Goal: Transaction & Acquisition: Purchase product/service

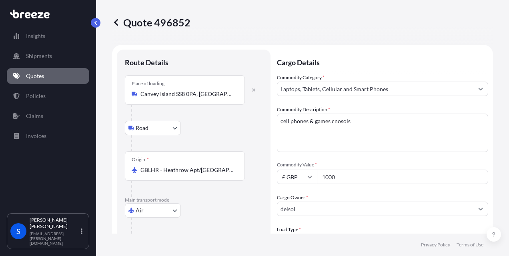
select select "Road"
select select "Air"
select select "1"
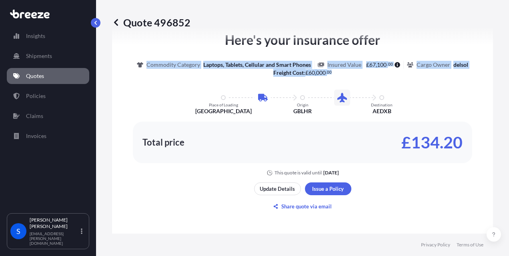
drag, startPoint x: 145, startPoint y: 62, endPoint x: 322, endPoint y: 78, distance: 177.7
click at [322, 78] on div "Here's your insurance offer Commodity Category Laptops, Tablets, Cellular and S…" at bounding box center [302, 103] width 359 height 146
drag, startPoint x: 322, startPoint y: 78, endPoint x: 319, endPoint y: 74, distance: 5.1
copy div "Commodity Category Laptops, Tablets, Cellular and Smart Phones Insured Value £ …"
click at [274, 191] on p "Update Details" at bounding box center [277, 189] width 35 height 8
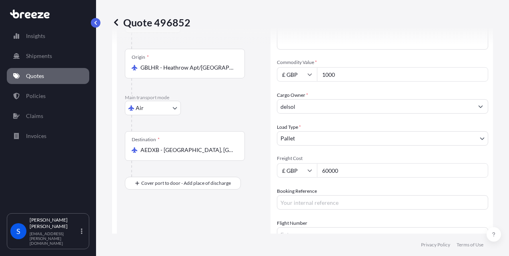
scroll to position [115, 0]
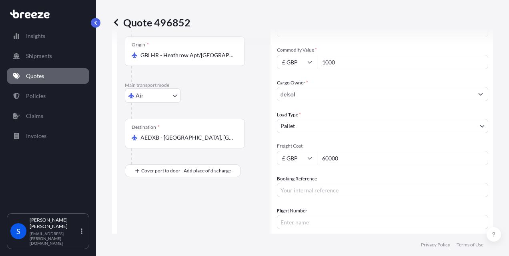
drag, startPoint x: 352, startPoint y: 64, endPoint x: 240, endPoint y: 64, distance: 111.3
click at [240, 64] on form "Route Details Place of loading [GEOGRAPHIC_DATA] Rail Origin * GBLHR - [GEOGRAP…" at bounding box center [302, 116] width 381 height 373
type input "60000"
drag, startPoint x: 354, startPoint y: 159, endPoint x: 324, endPoint y: 161, distance: 29.7
click at [324, 161] on input "60000" at bounding box center [402, 158] width 171 height 14
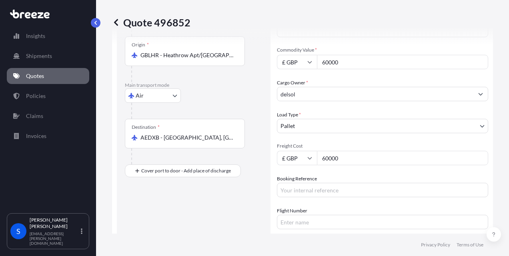
type input "6"
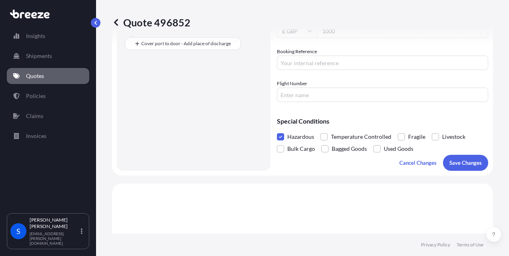
scroll to position [258, 0]
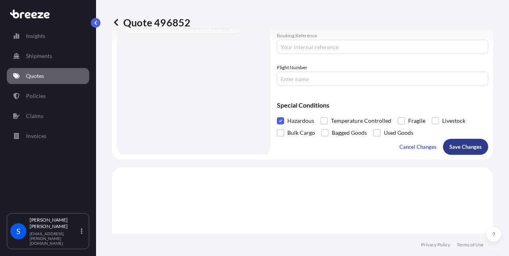
type input "1000"
click at [450, 145] on p "Save Changes" at bounding box center [466, 147] width 32 height 8
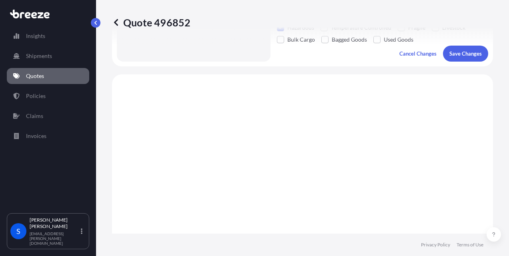
scroll to position [386, 0]
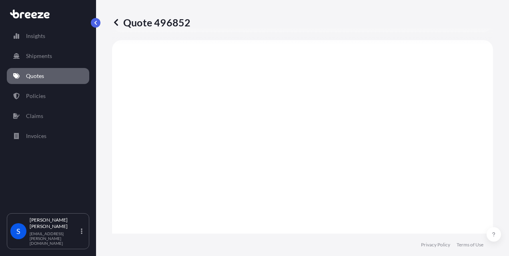
select select "Road"
select select "Air"
select select "1"
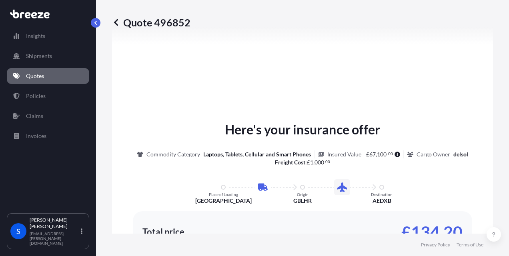
scroll to position [577, 0]
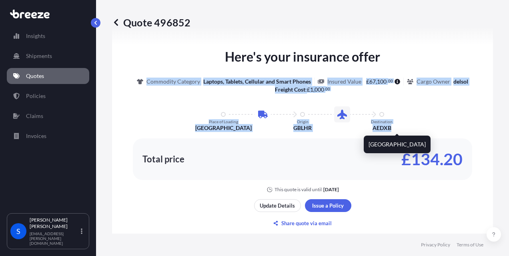
drag, startPoint x: 145, startPoint y: 80, endPoint x: 388, endPoint y: 127, distance: 247.3
click at [388, 127] on div "Here's your insurance offer Commodity Category Laptops, Tablets, Cellular and S…" at bounding box center [302, 120] width 359 height 146
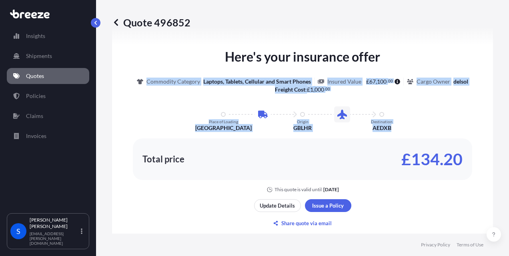
copy div "Commodity Category Laptops, Tablets, Cellular and Smart Phones Insured Value £ …"
